Goal: Find contact information: Find contact information

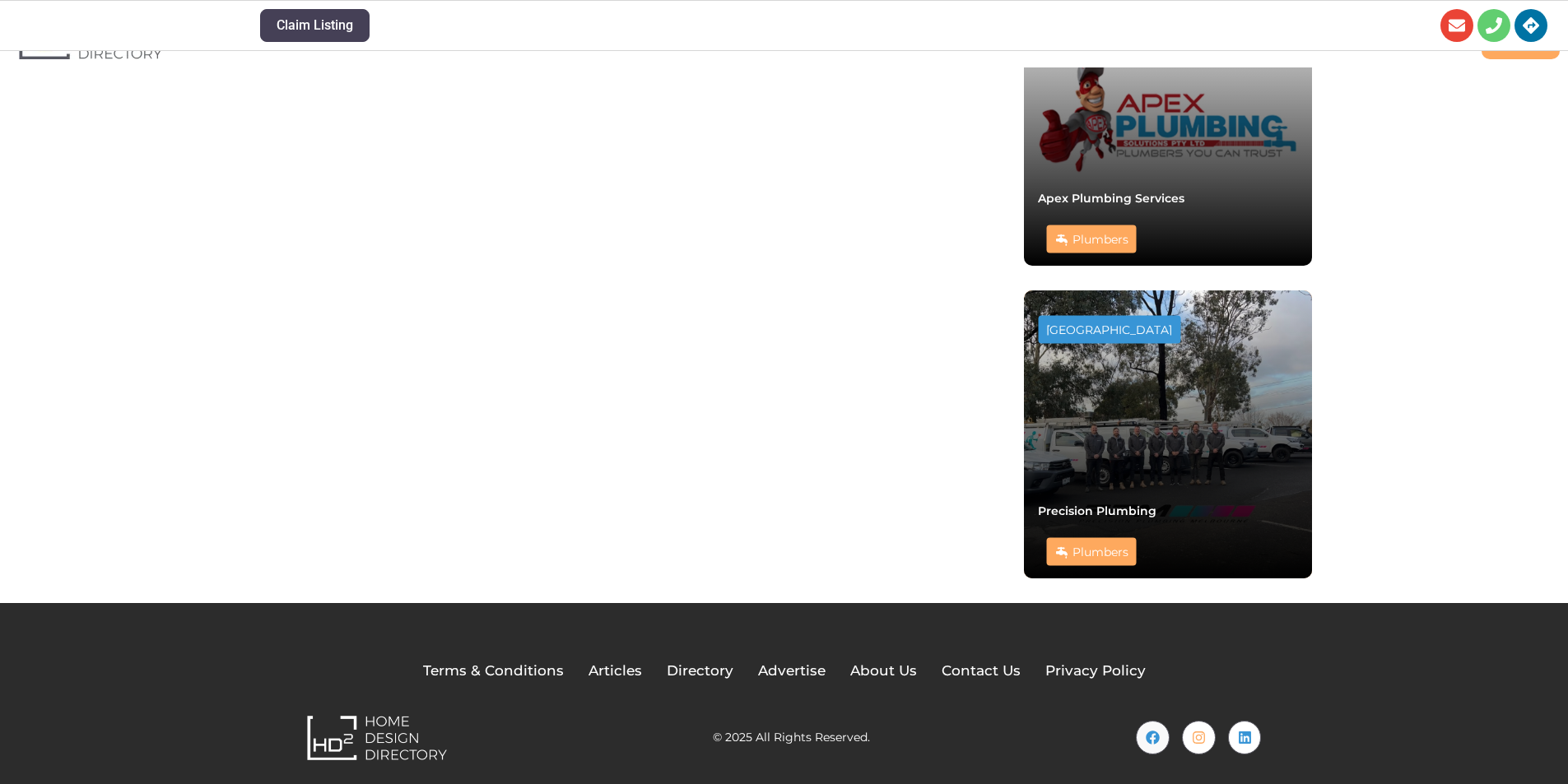
scroll to position [1174, 0]
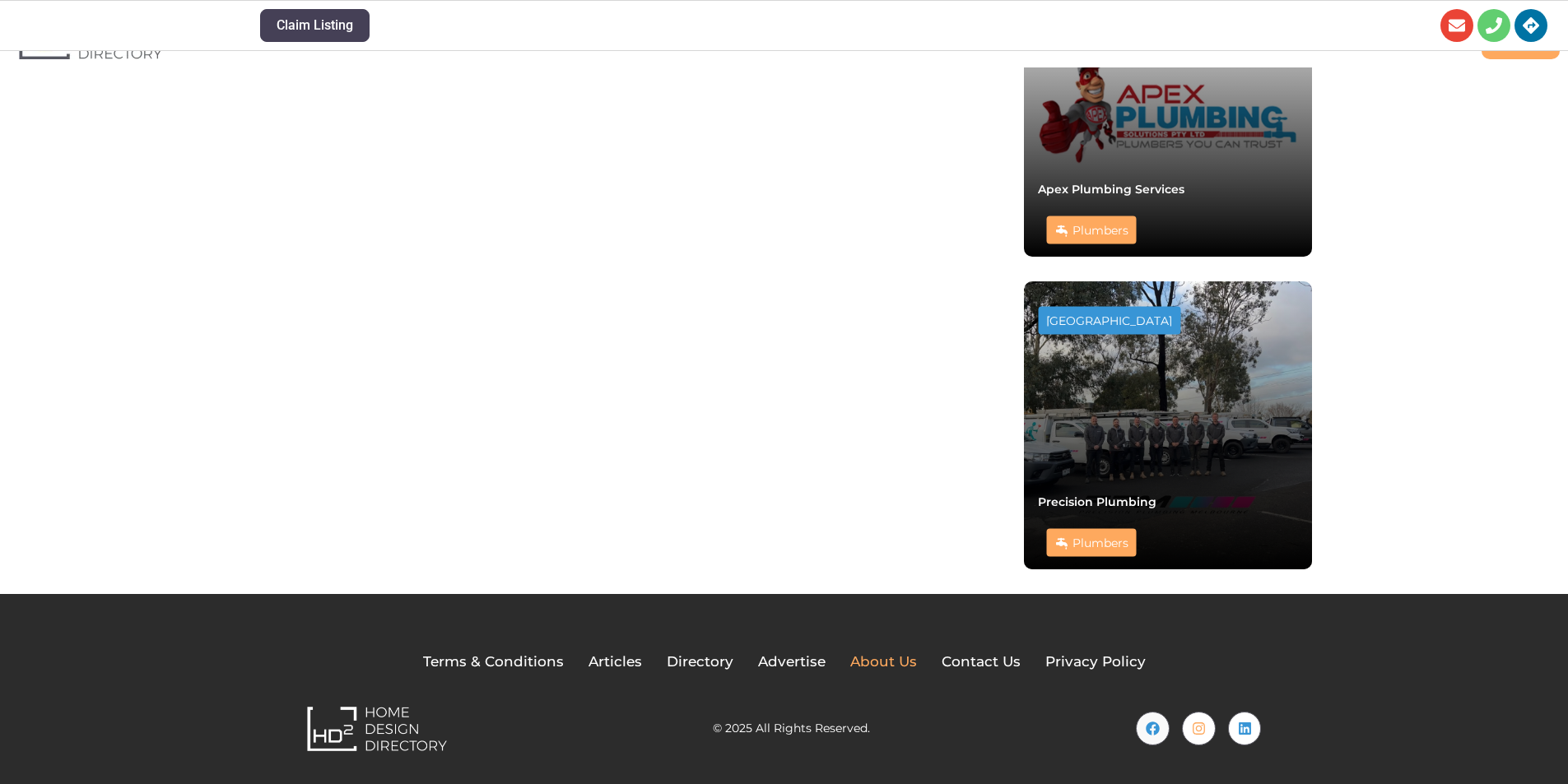
click at [876, 657] on span "About Us" at bounding box center [883, 662] width 67 height 21
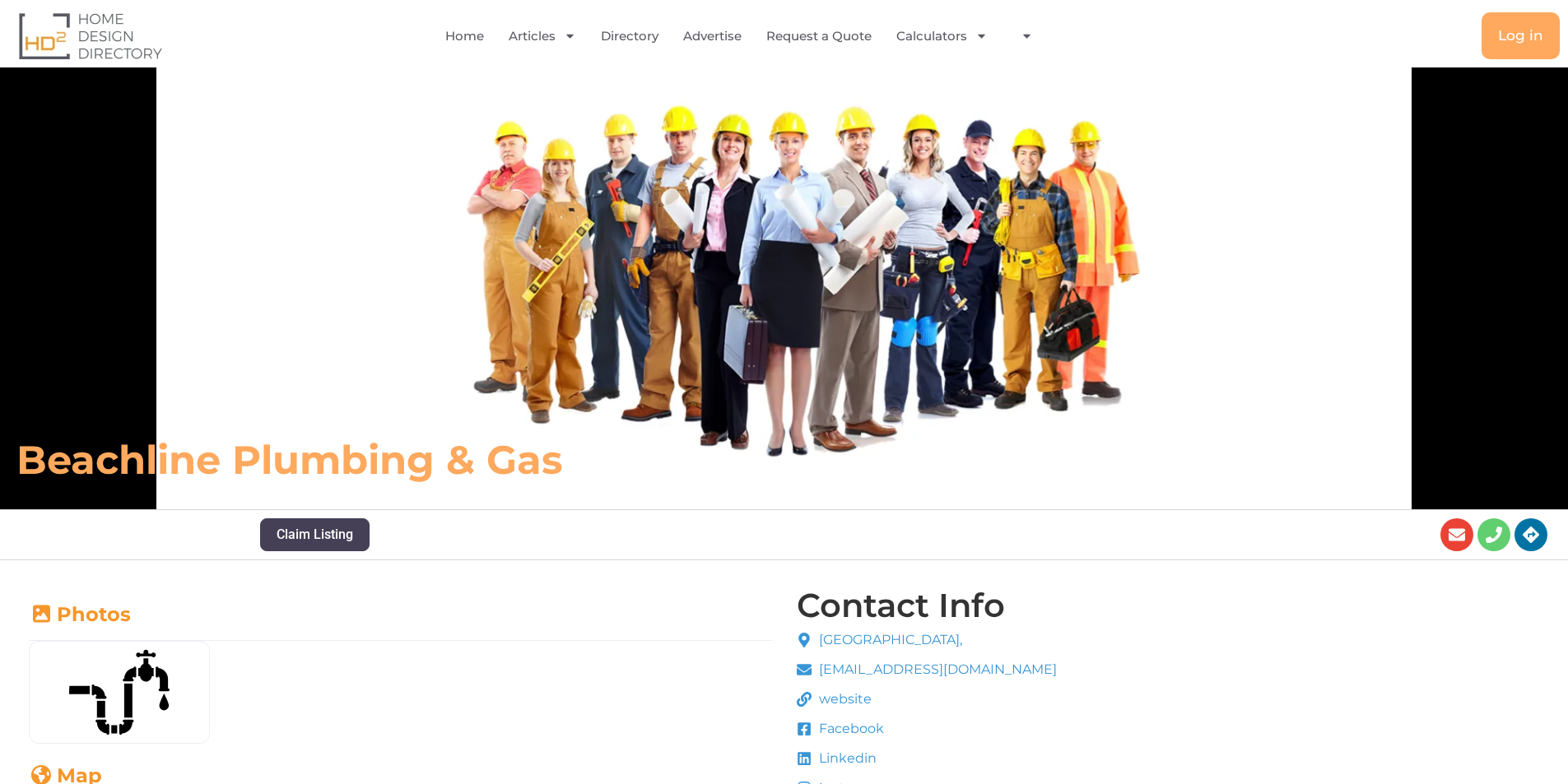
scroll to position [0, 0]
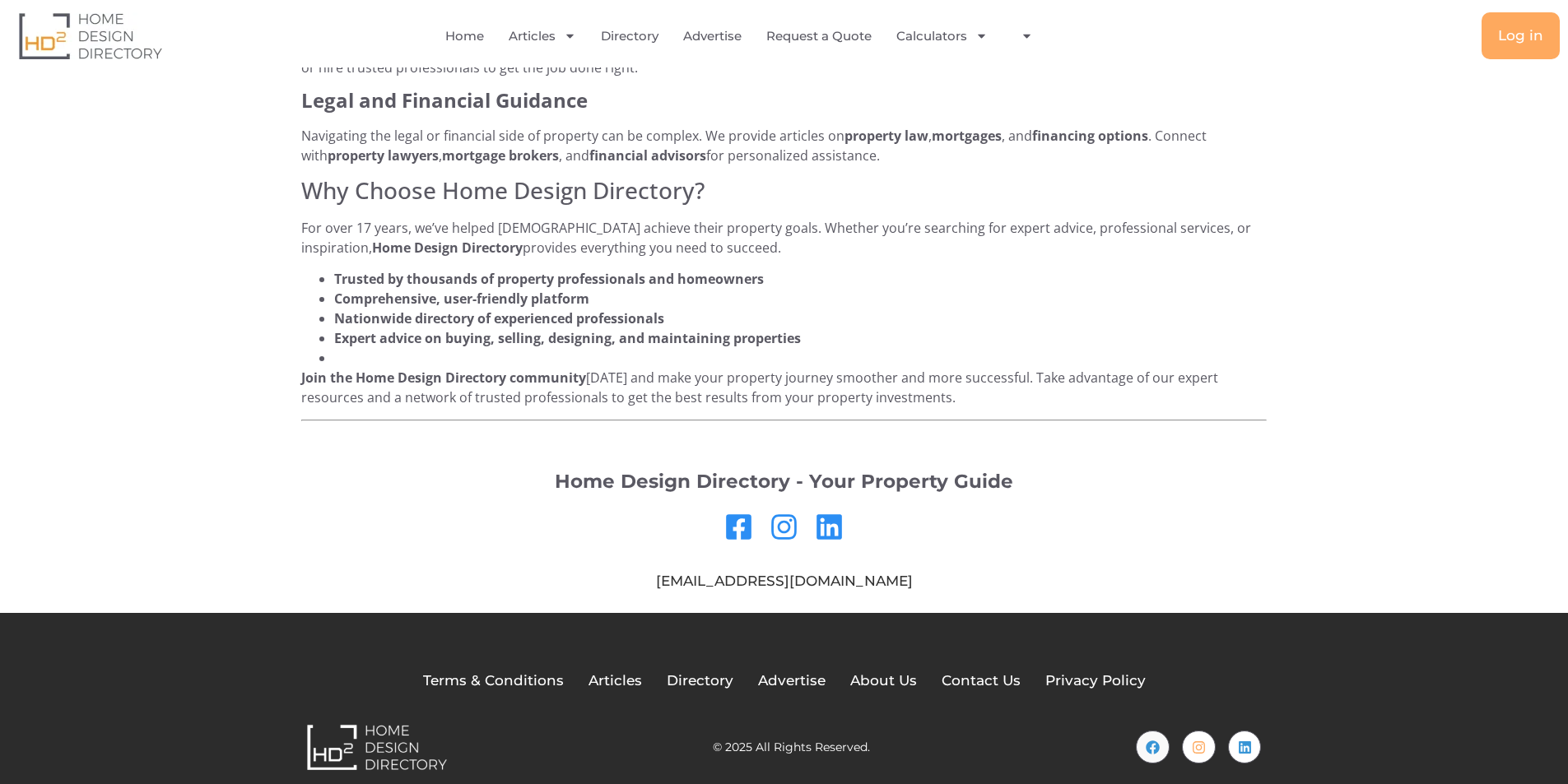
scroll to position [1294, 0]
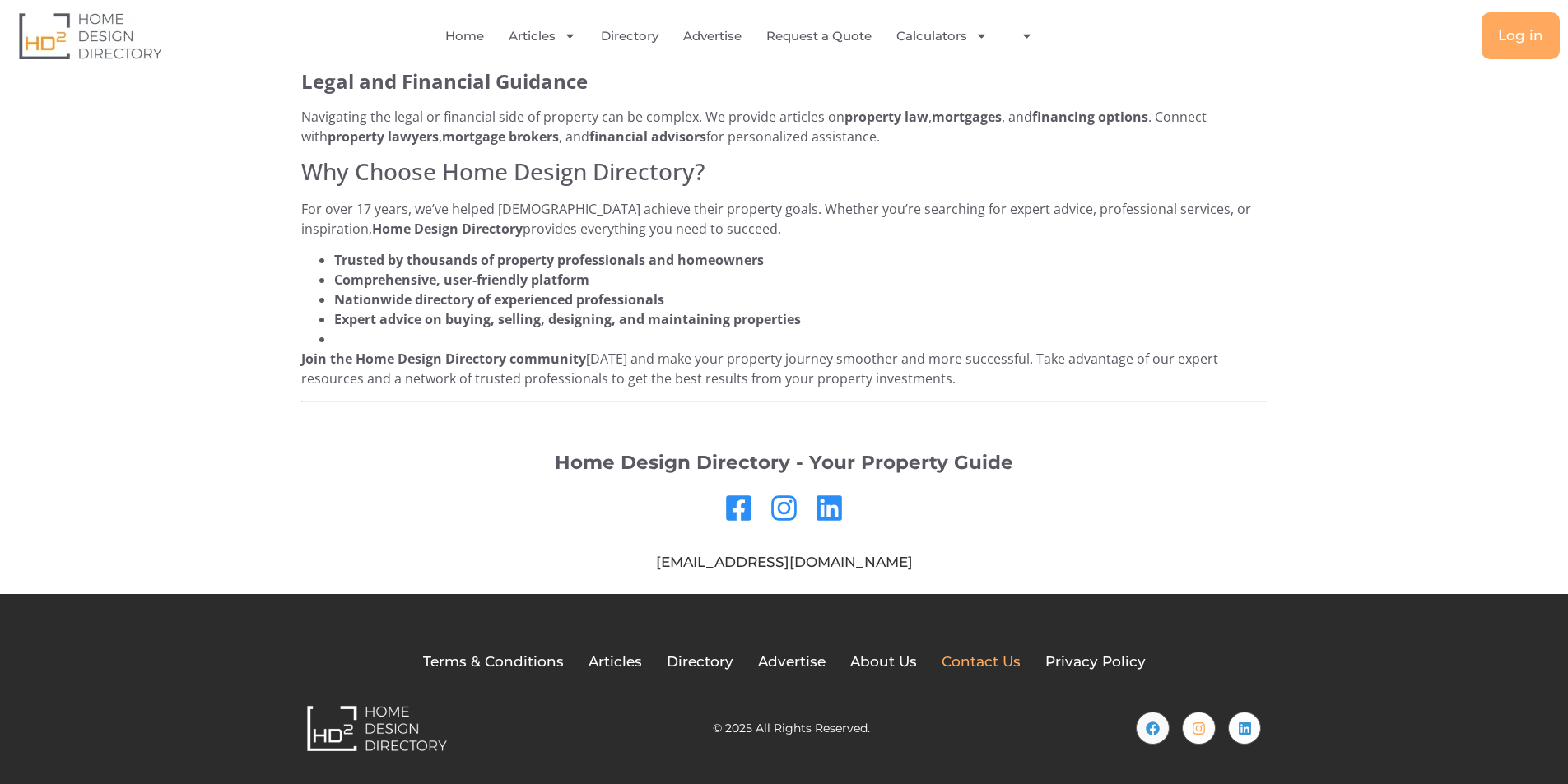
click at [967, 660] on span "Contact Us" at bounding box center [981, 662] width 79 height 21
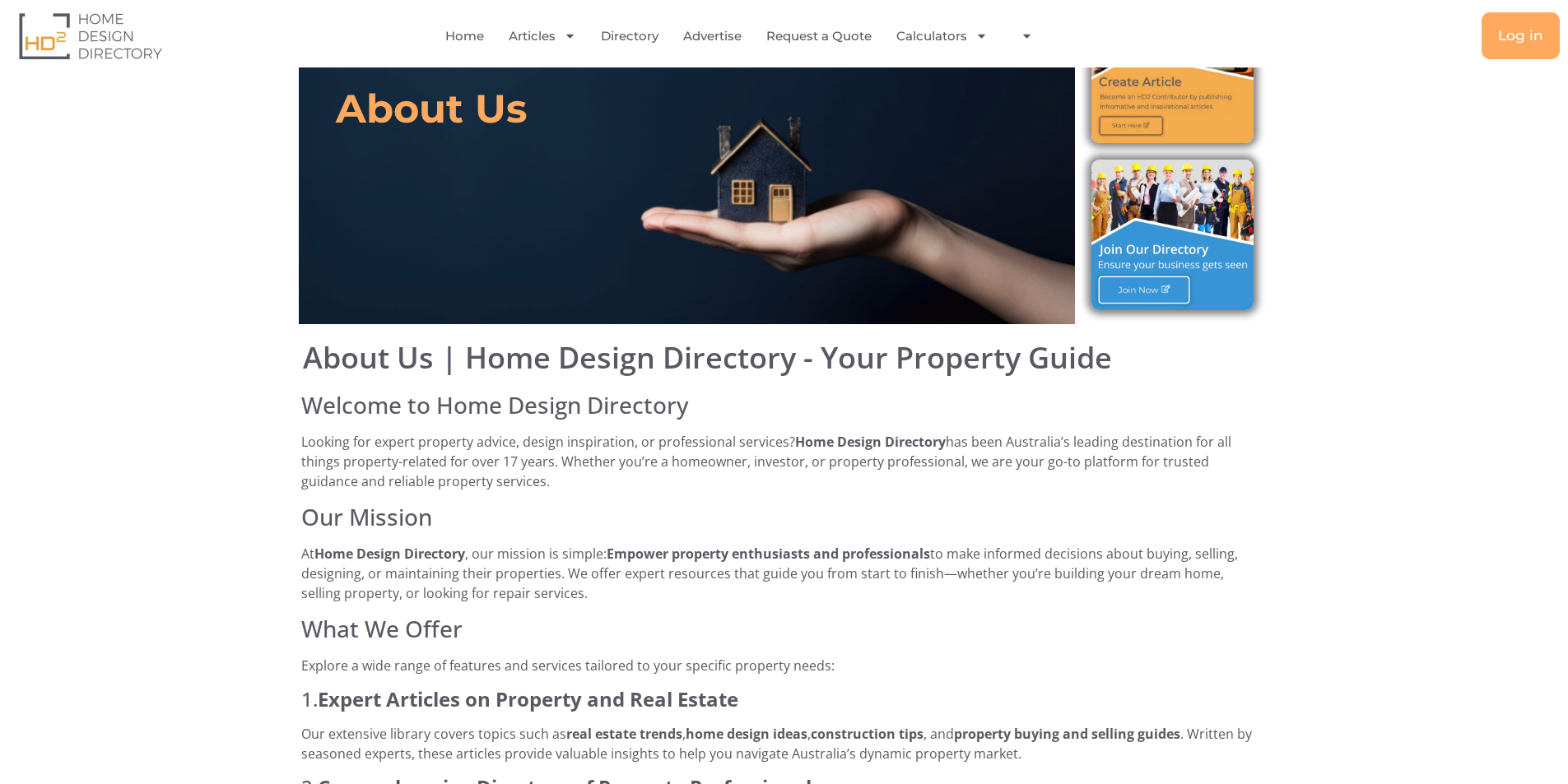
scroll to position [0, 0]
